Goal: Navigation & Orientation: Find specific page/section

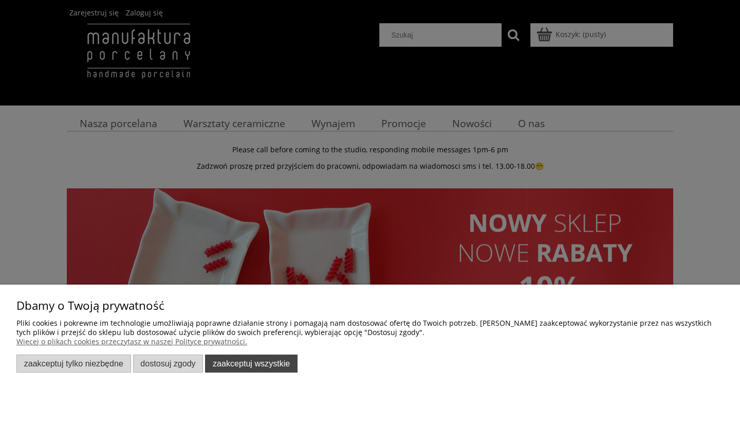
click at [256, 361] on button "Zaakceptuj wszystkie" at bounding box center [251, 363] width 93 height 18
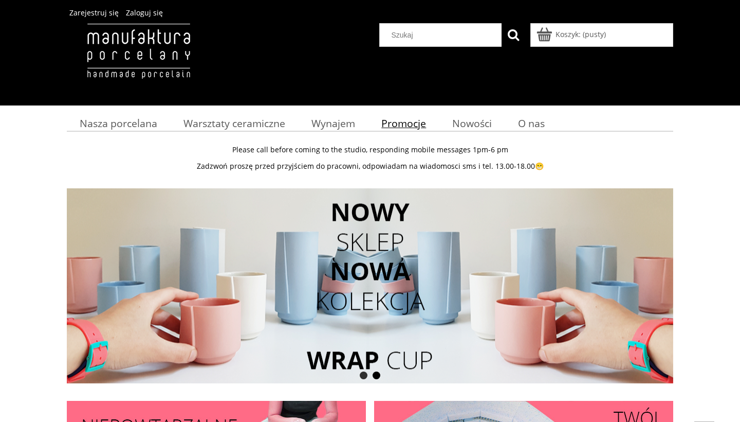
click at [396, 120] on span "Promocje" at bounding box center [403, 123] width 45 height 14
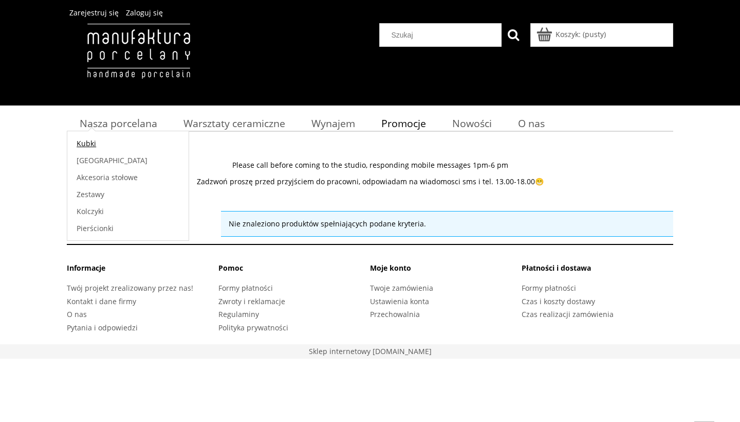
click at [90, 143] on span "Kubki" at bounding box center [87, 143] width 20 height 10
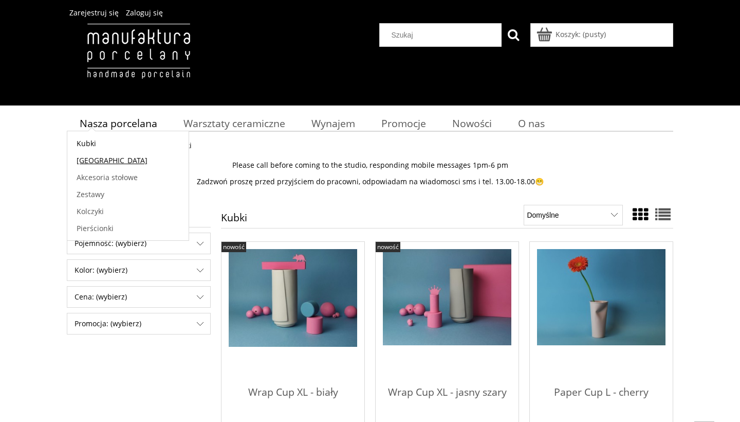
click at [89, 158] on span "[GEOGRAPHIC_DATA]" at bounding box center [112, 160] width 71 height 10
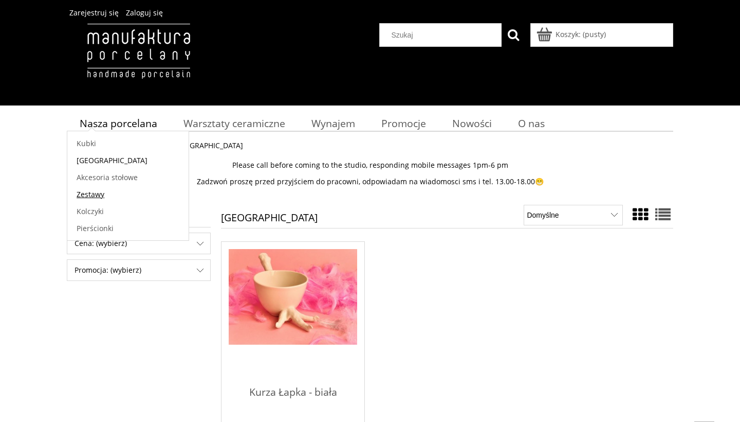
click at [96, 193] on span "Zestawy" at bounding box center [91, 194] width 28 height 10
